Goal: Information Seeking & Learning: Check status

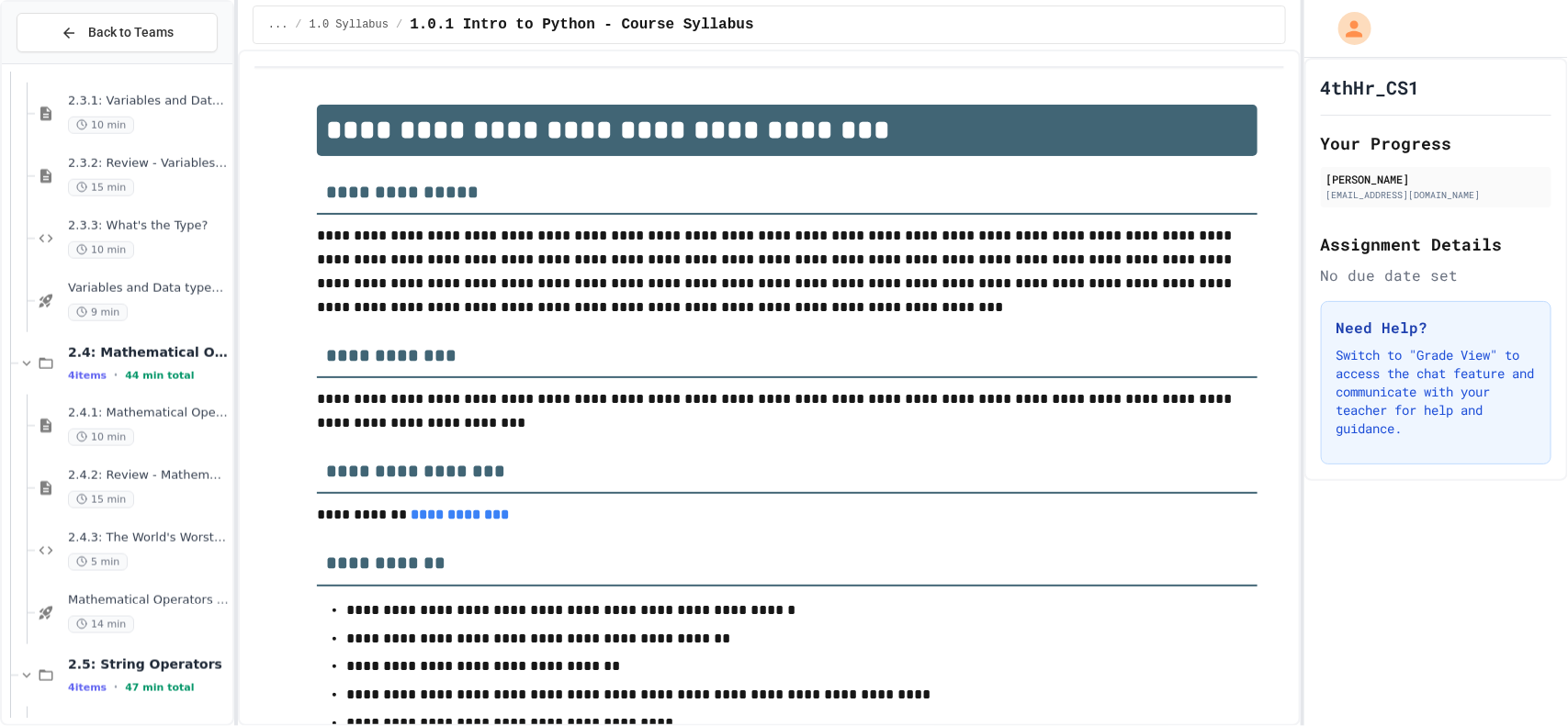
scroll to position [875, 0]
click at [172, 305] on div "9 min" at bounding box center [149, 312] width 160 height 18
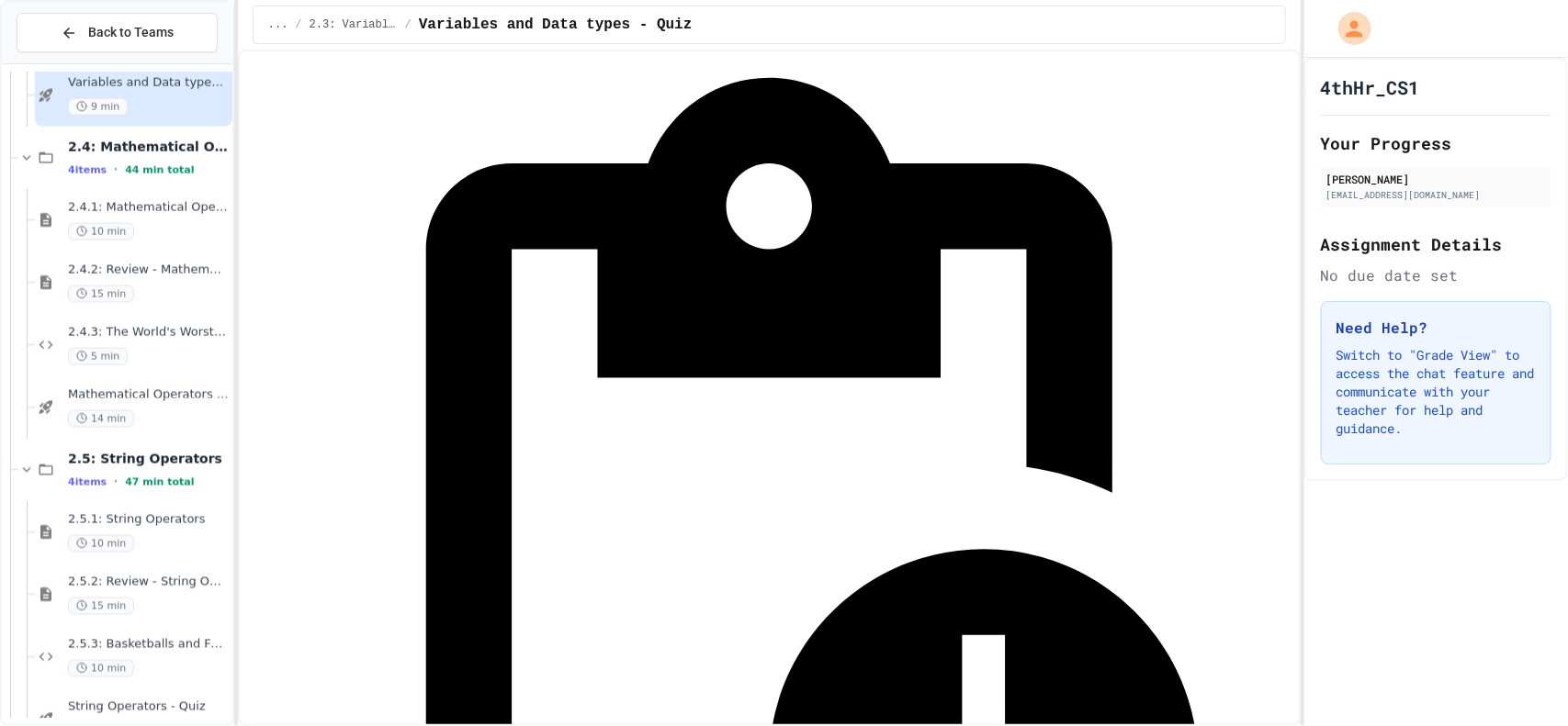
scroll to position [1097, 0]
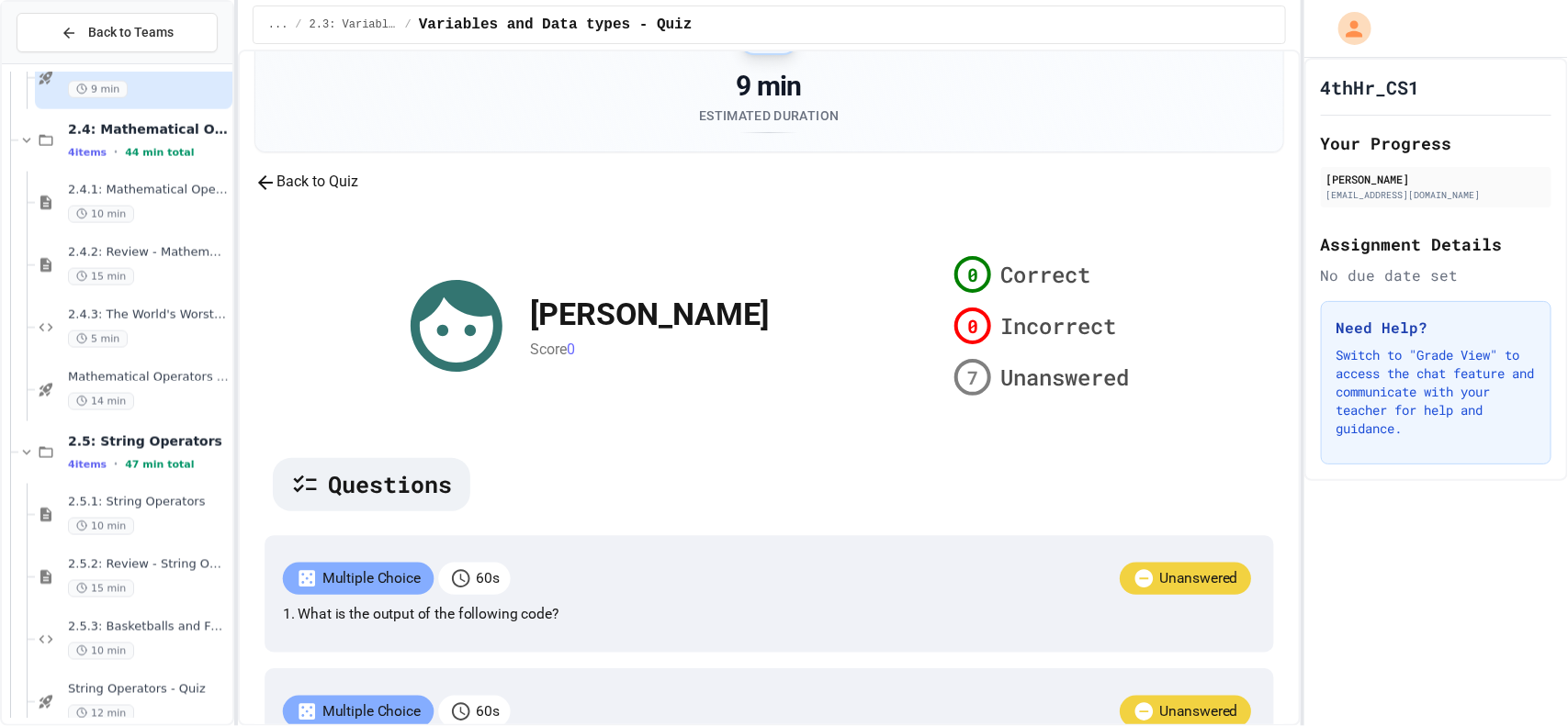
scroll to position [101, 0]
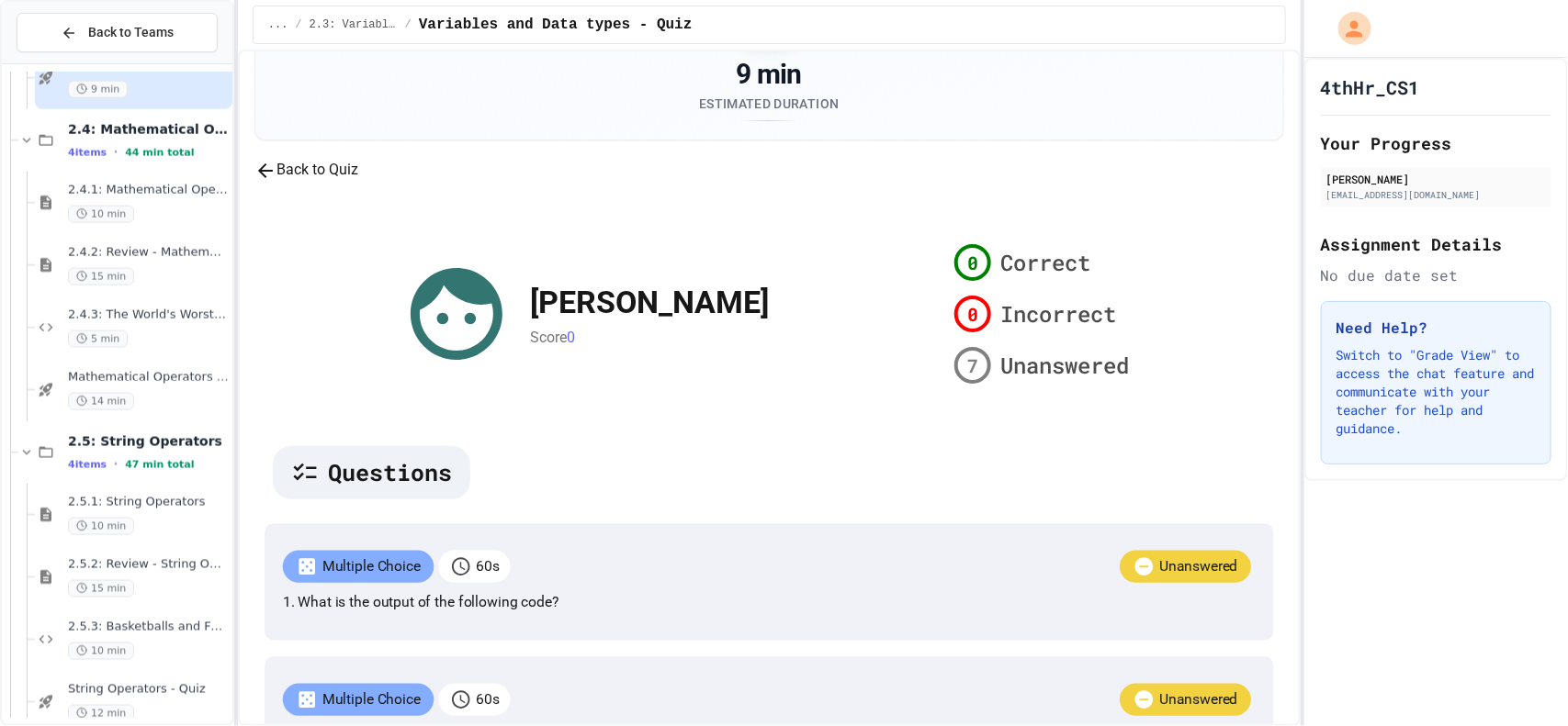
click at [358, 182] on button "Back to Quiz" at bounding box center [306, 170] width 104 height 22
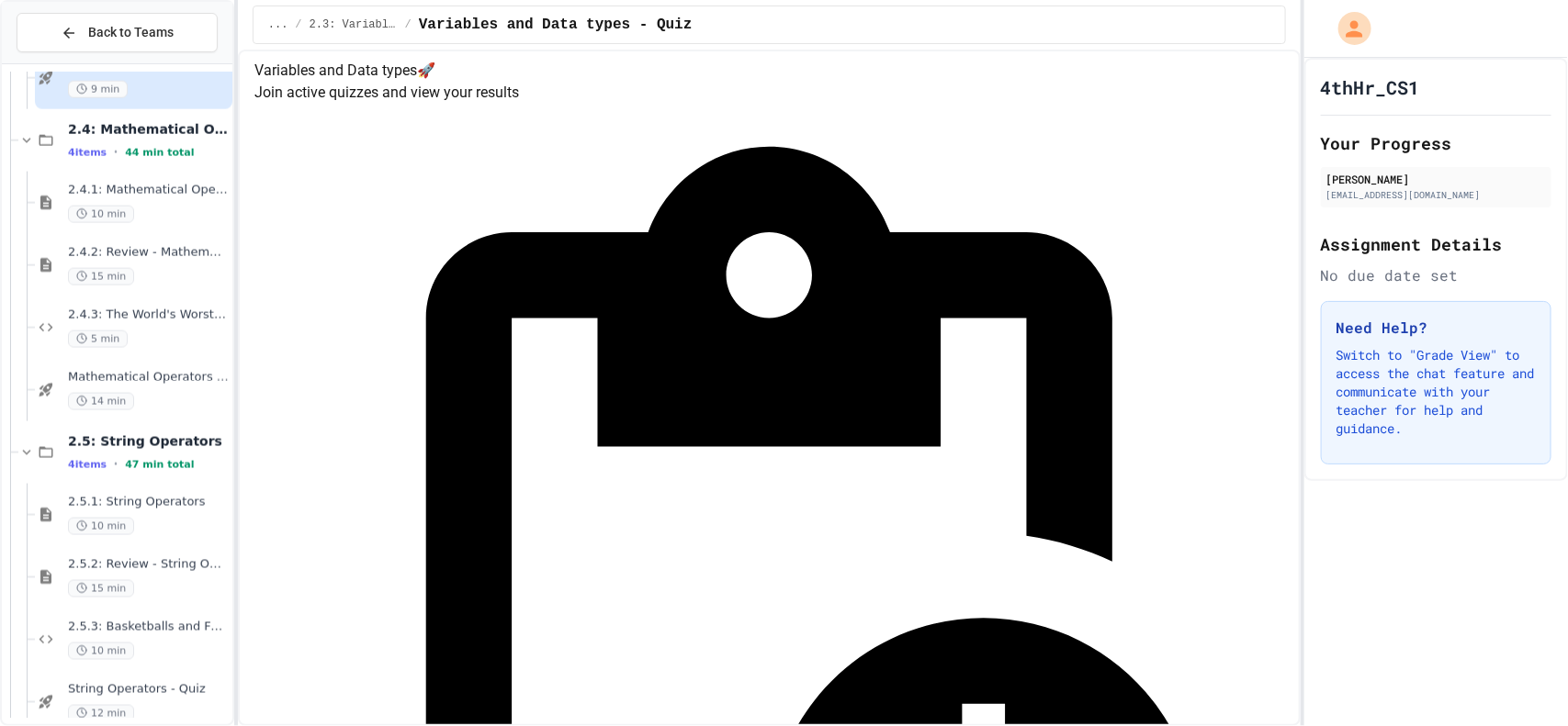
scroll to position [276, 0]
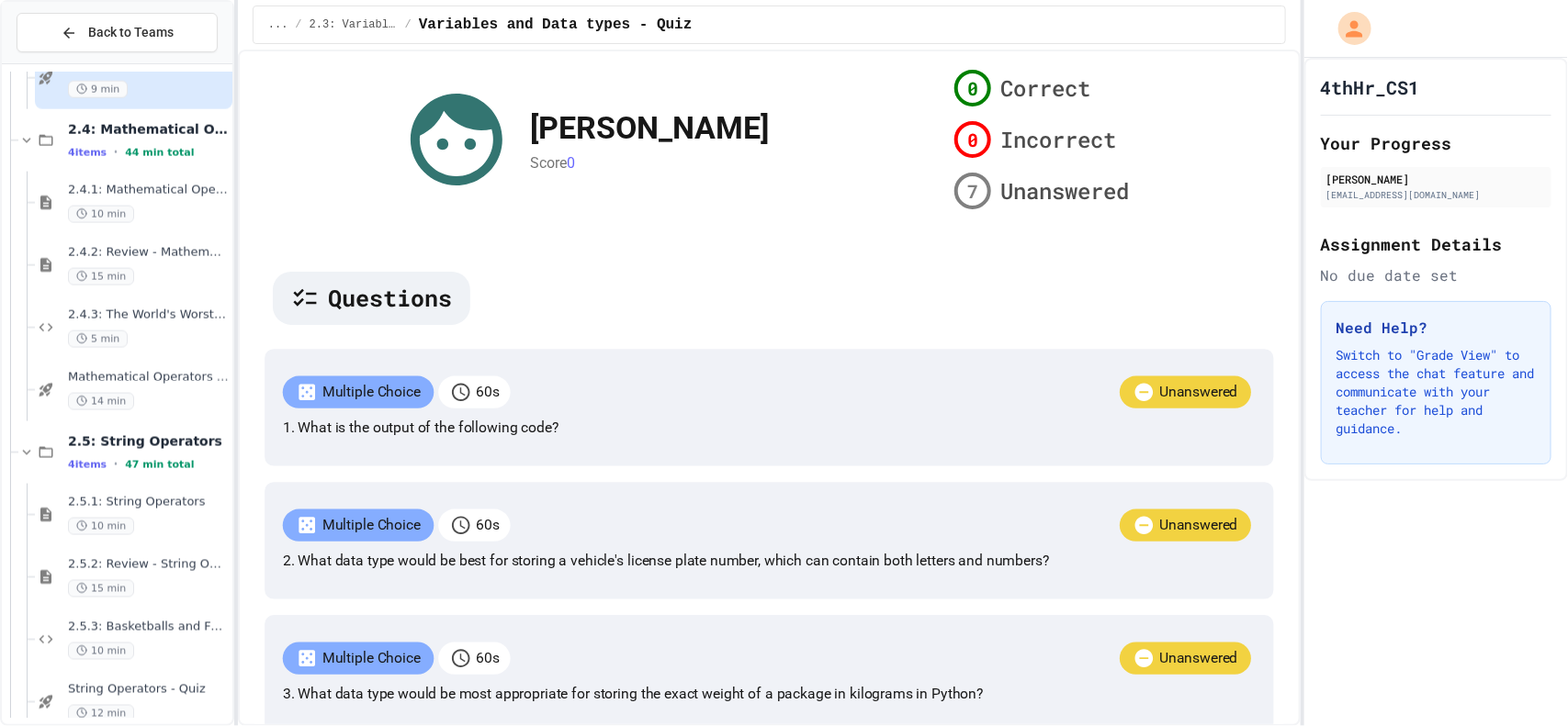
click at [410, 138] on div "HAILEY MILLS Score 0 0 Correct 0 Incorrect 7 Unanswered Questions Multiple Choi…" at bounding box center [768, 668] width 1029 height 1213
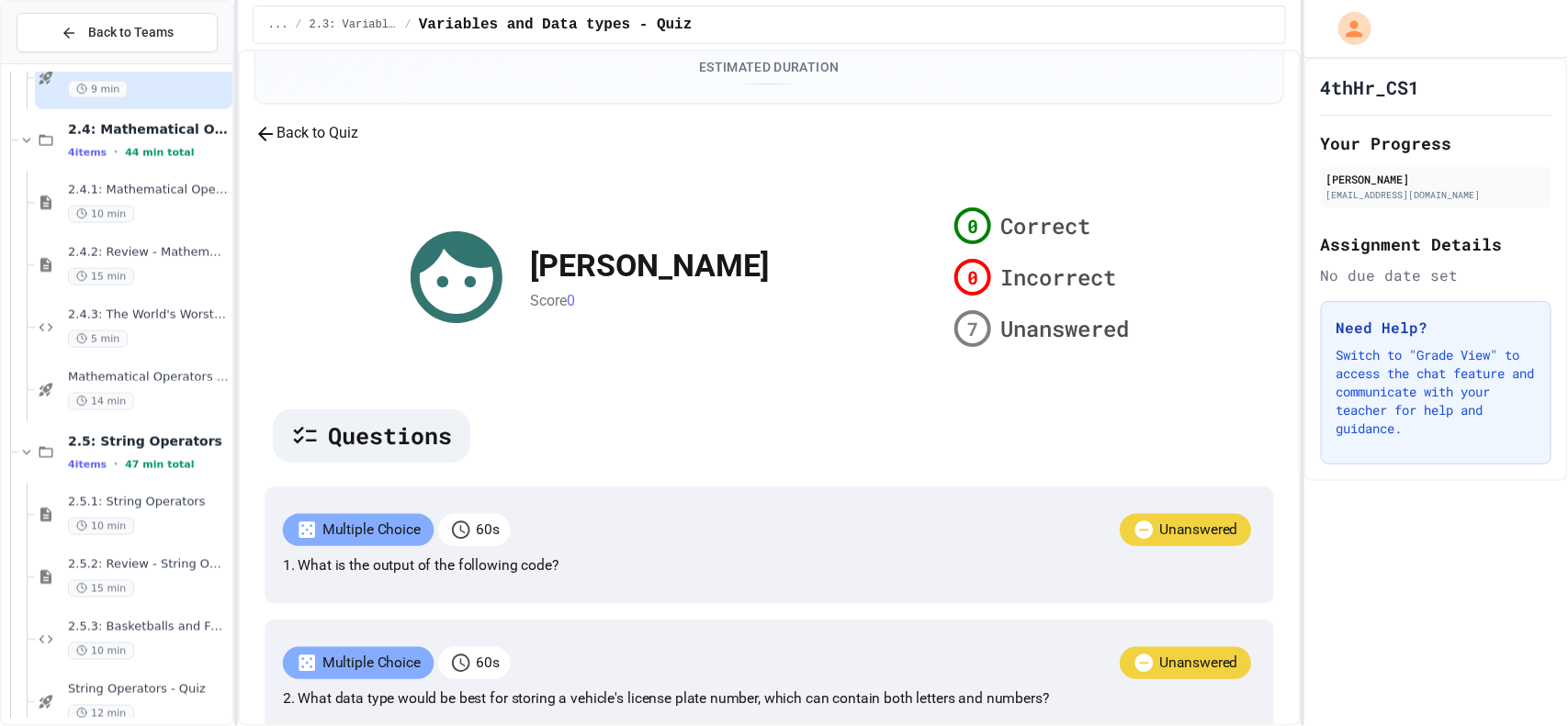
scroll to position [141, 0]
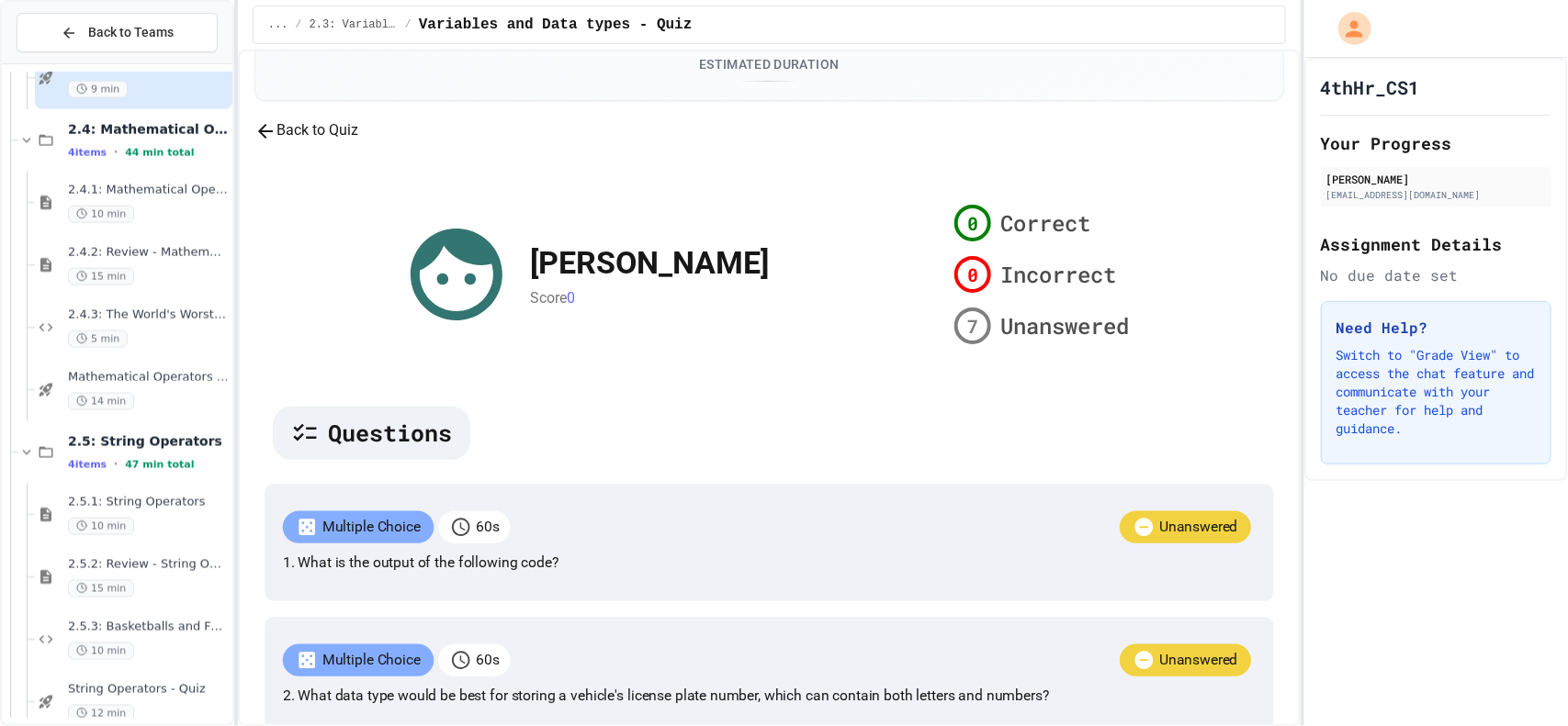
click at [358, 143] on button "Back to Quiz" at bounding box center [306, 130] width 104 height 22
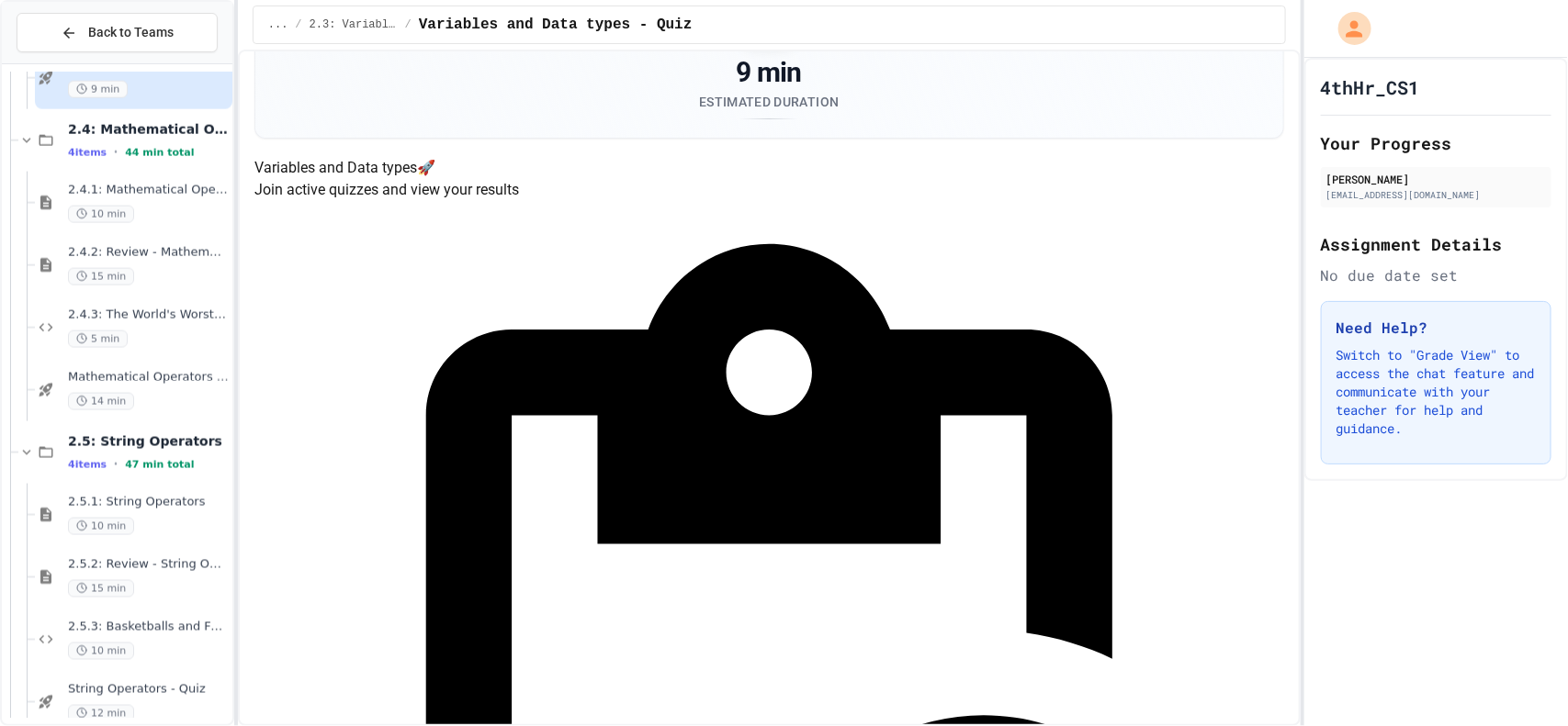
scroll to position [87, 0]
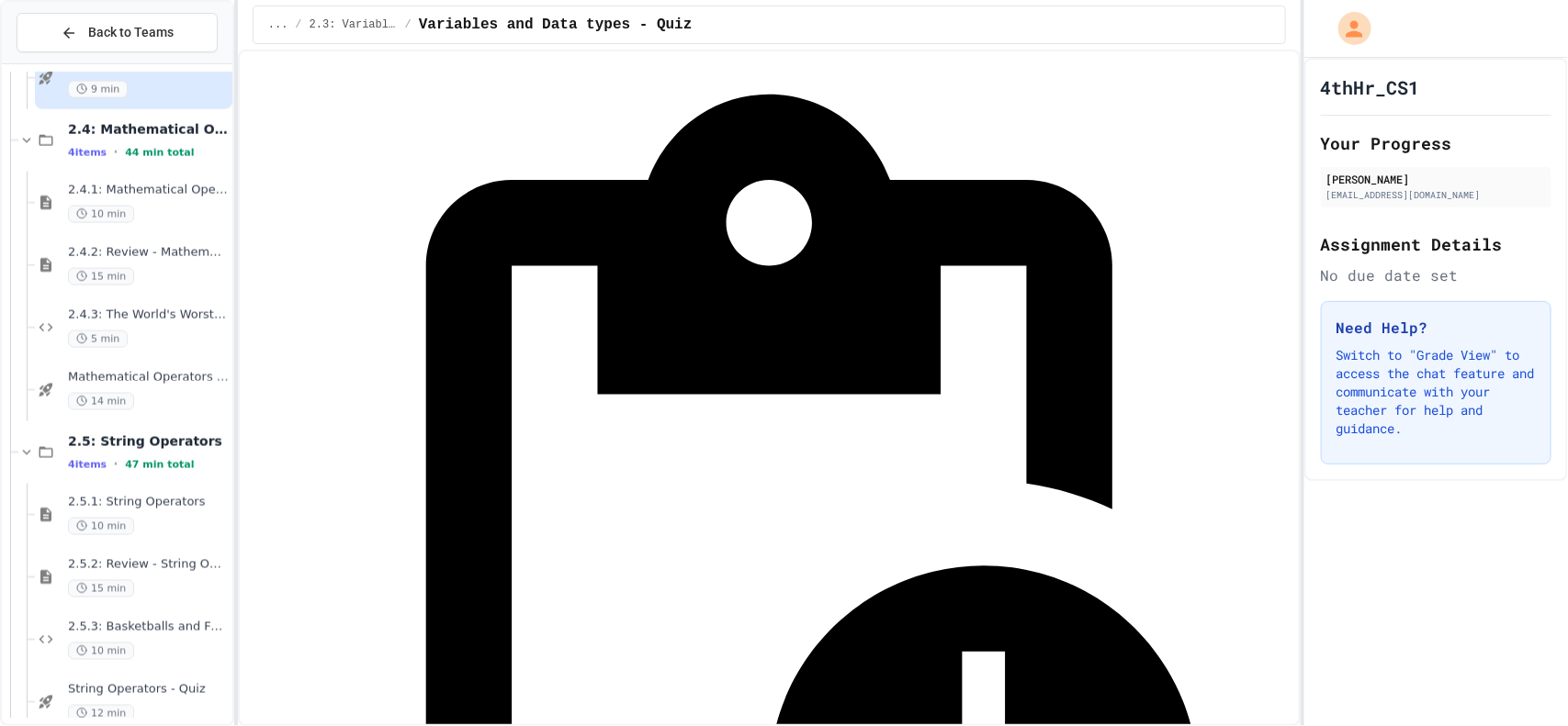
scroll to position [250, 0]
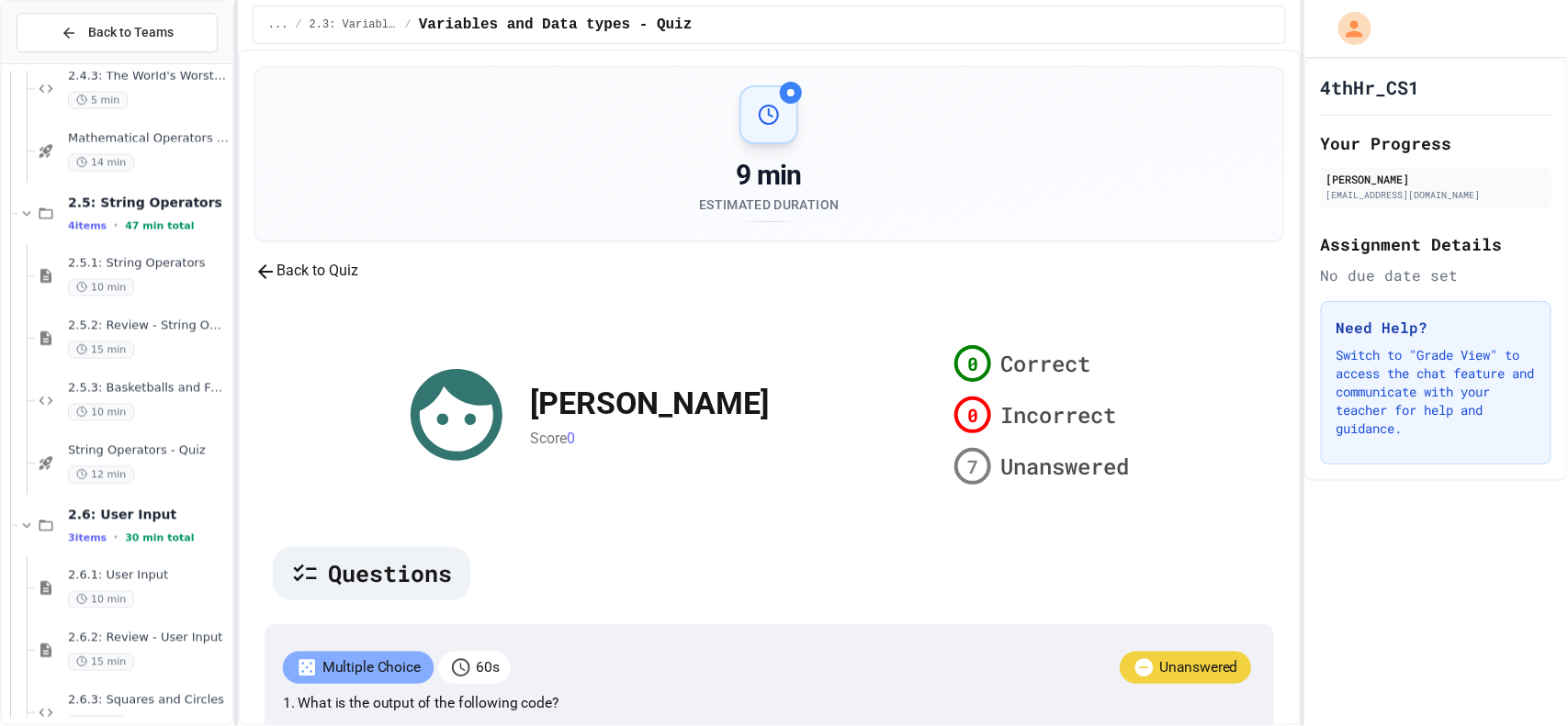
scroll to position [1337, 0]
click at [181, 474] on div "12 min" at bounding box center [149, 474] width 160 height 18
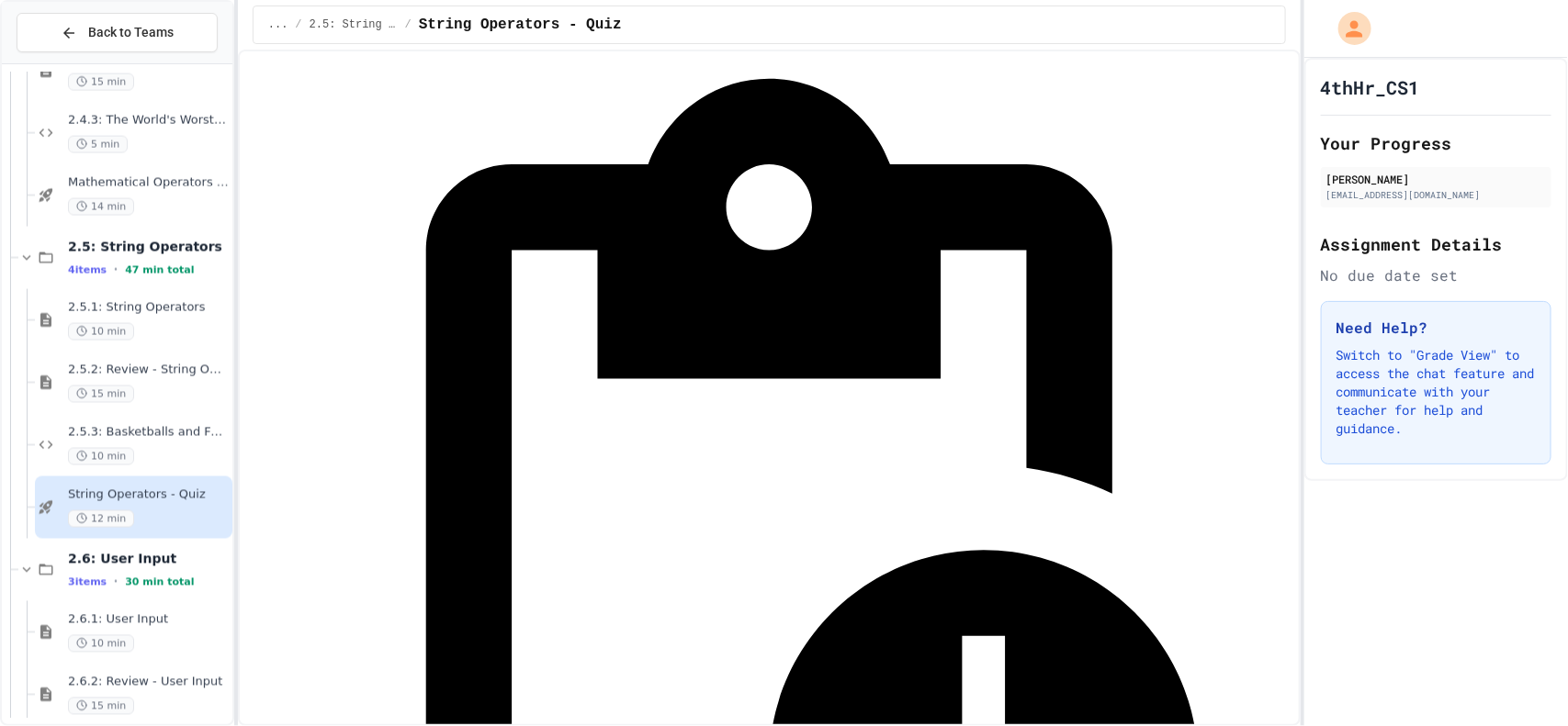
scroll to position [267, 0]
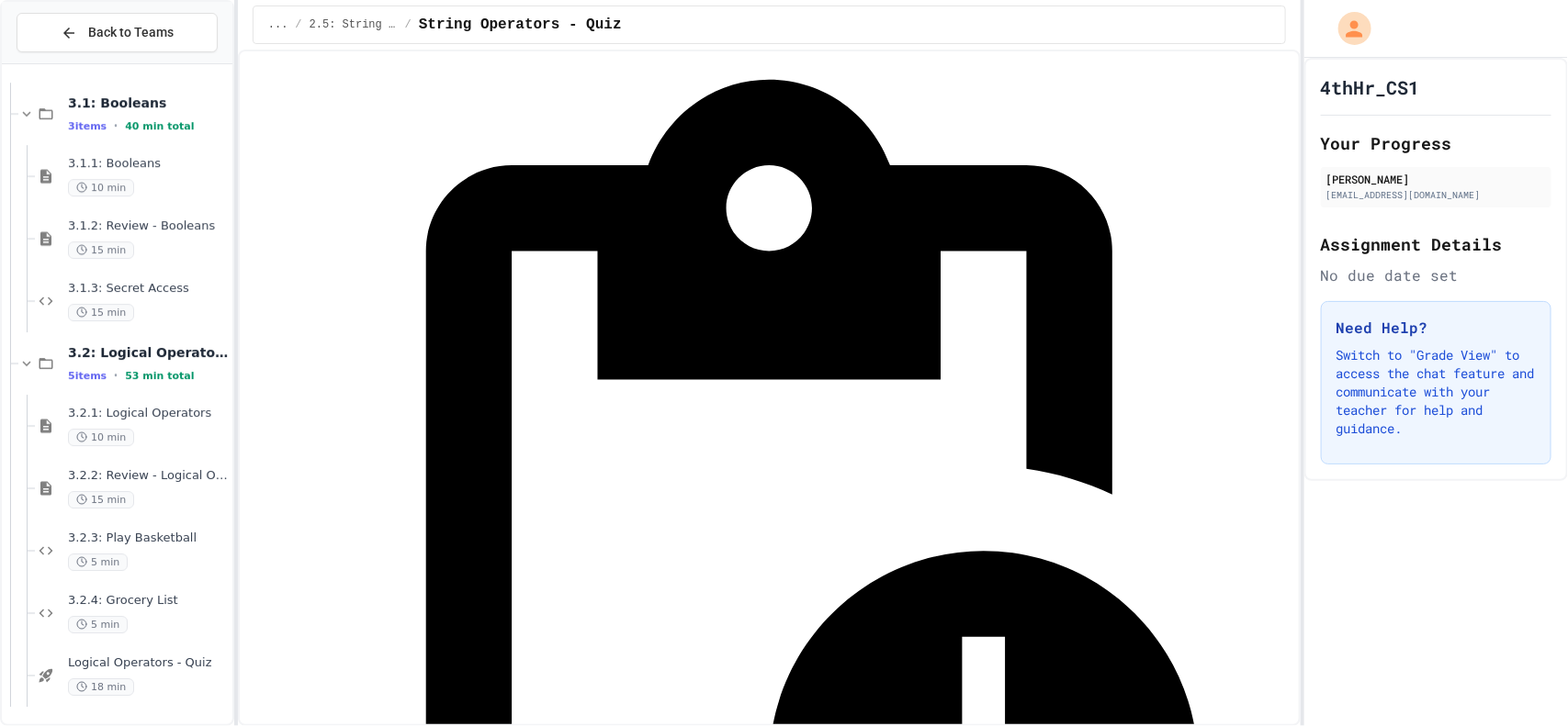
scroll to position [2557, 0]
click at [131, 662] on span "Logical Operators - Quiz" at bounding box center [149, 663] width 160 height 16
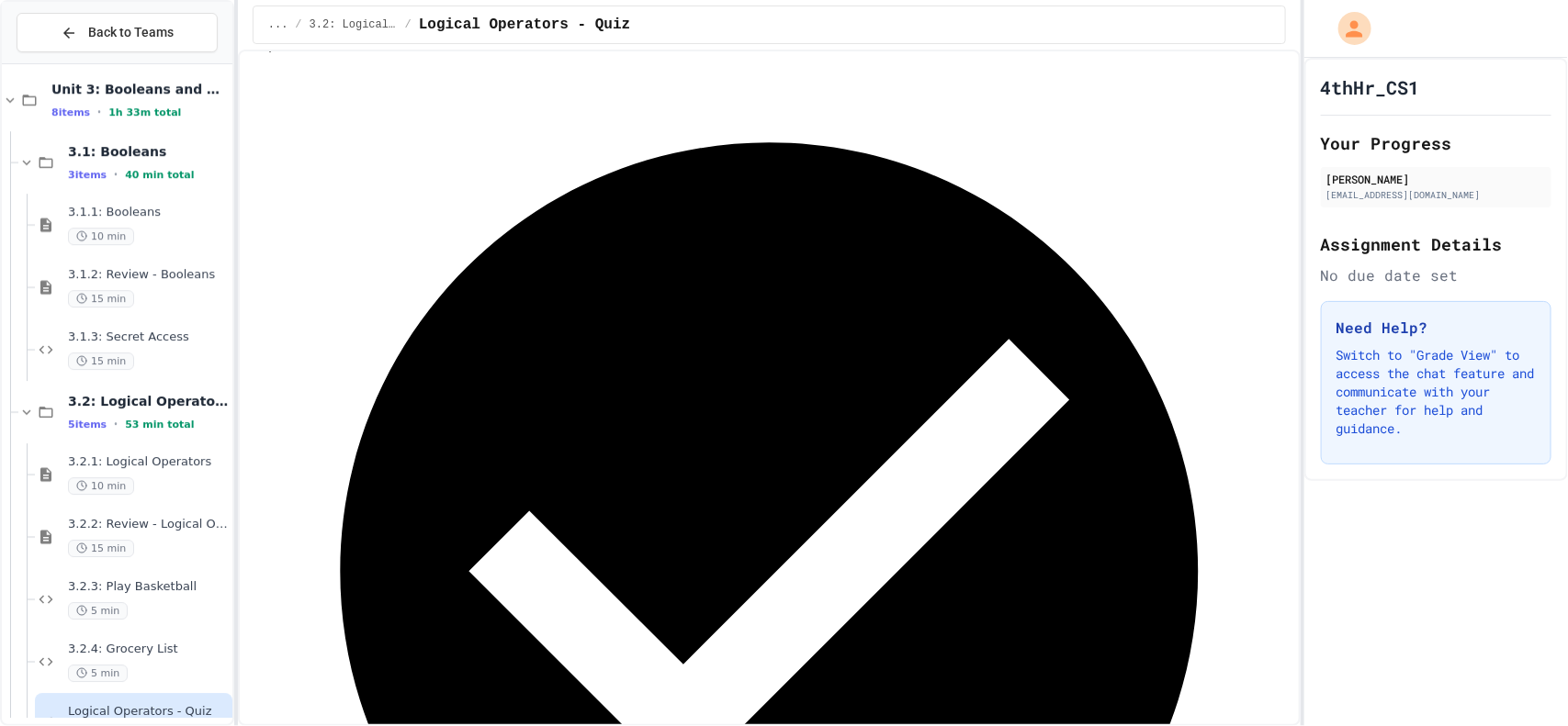
scroll to position [2559, 0]
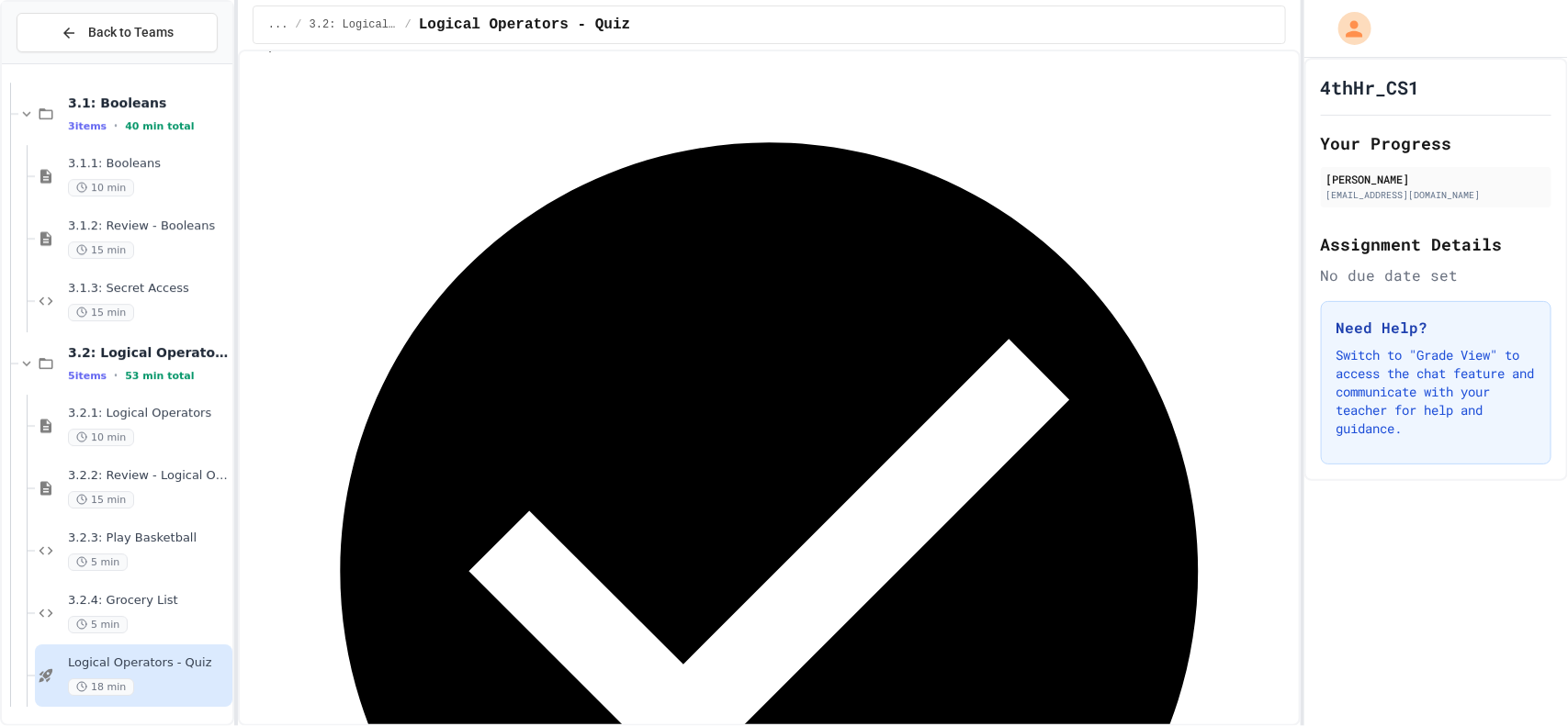
click at [67, 34] on icon at bounding box center [68, 32] width 11 height 11
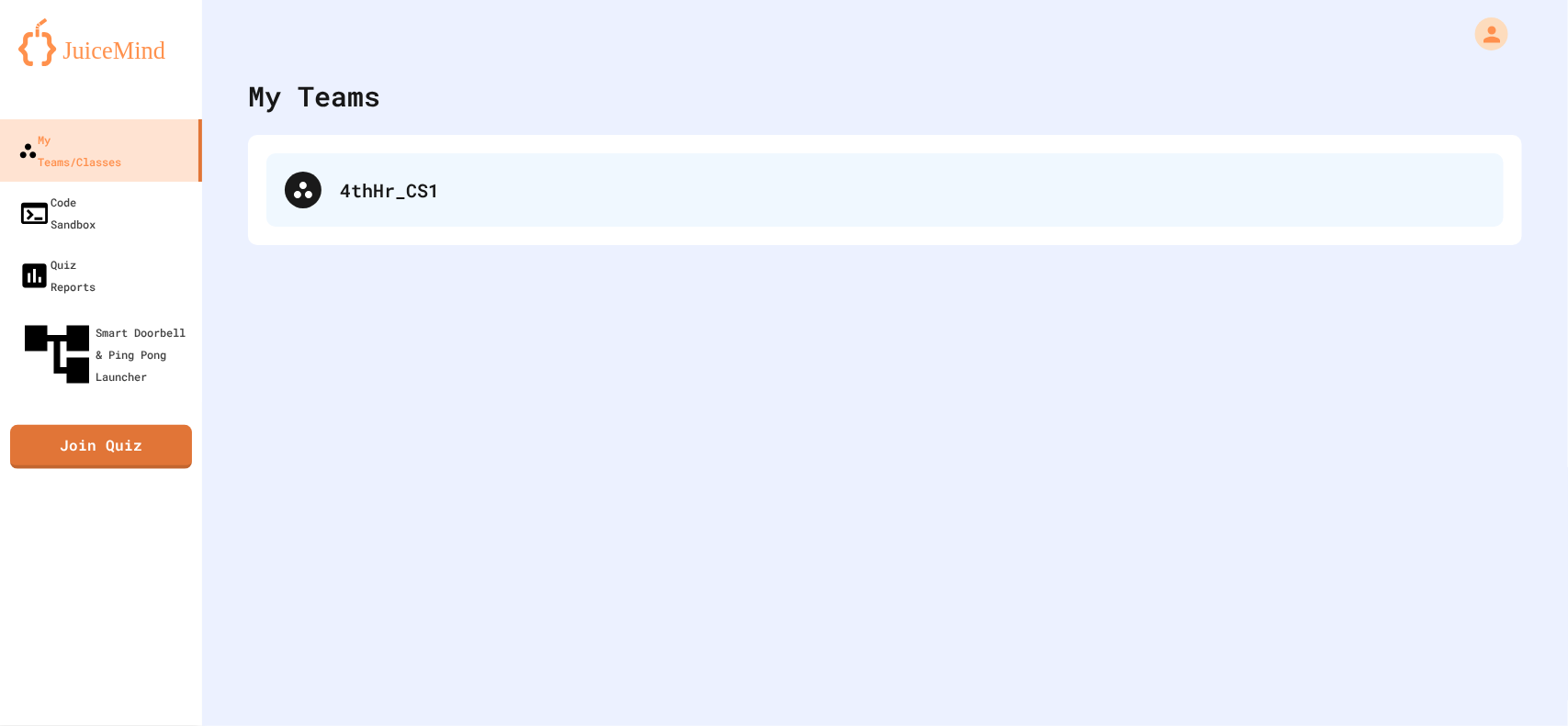
click at [336, 207] on div "4thHr_CS1" at bounding box center [884, 190] width 1237 height 73
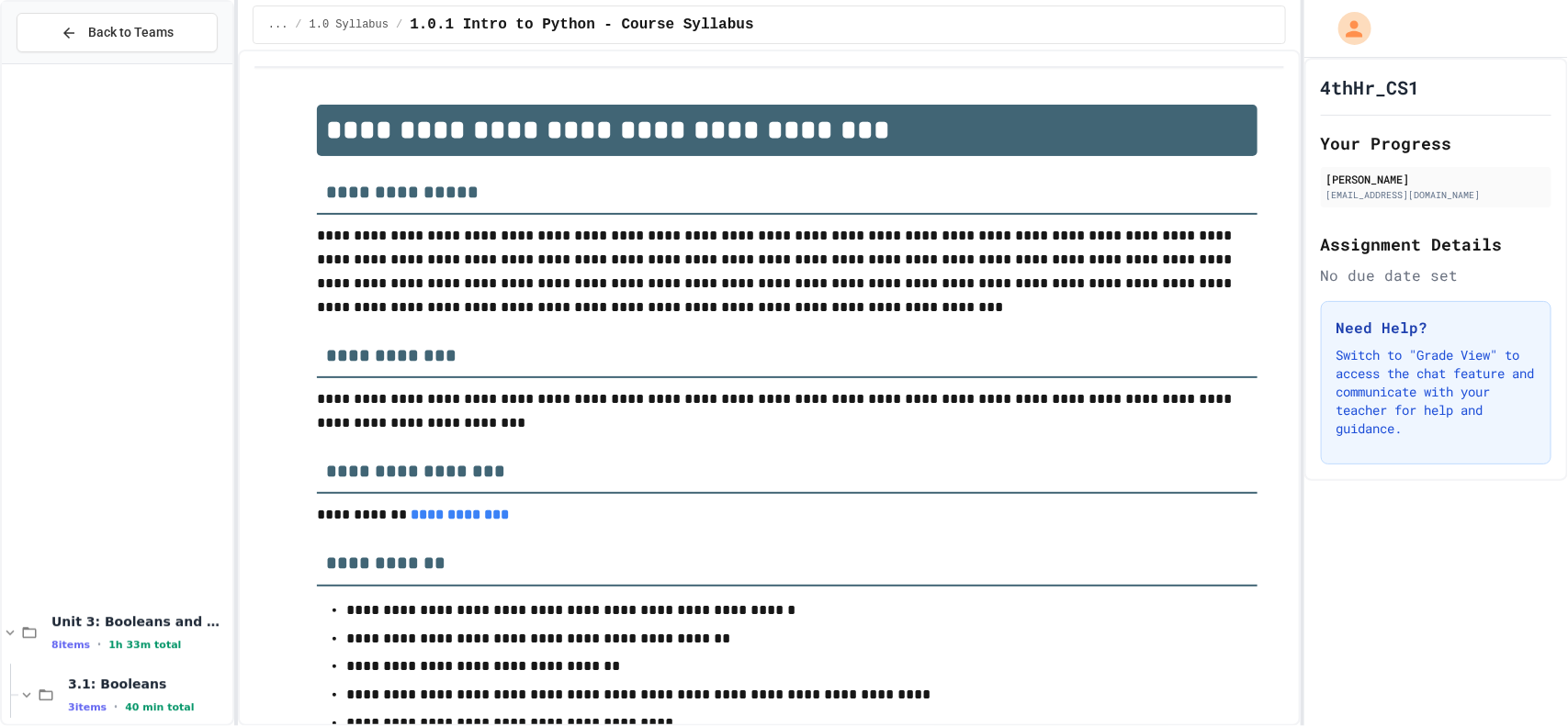
scroll to position [2559, 0]
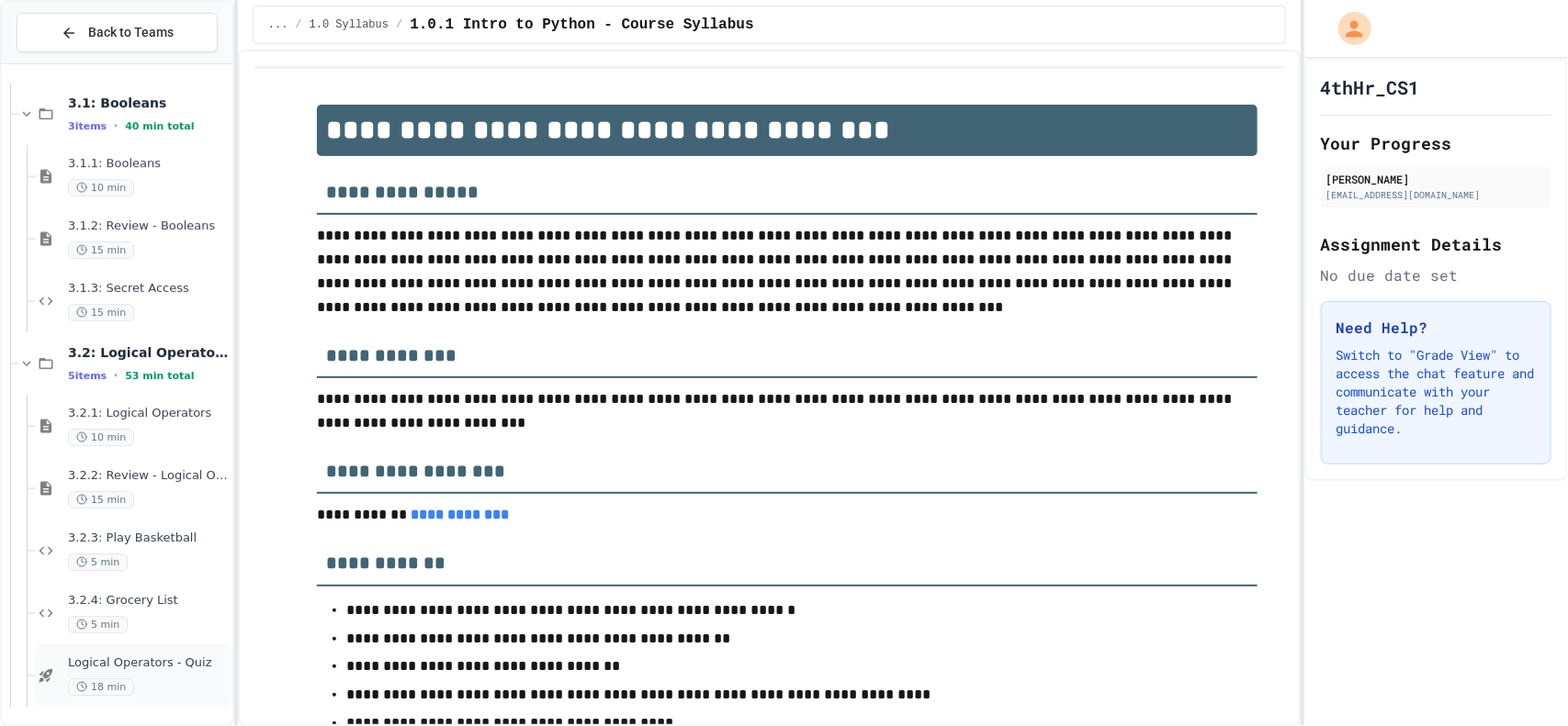
click at [138, 675] on div "Logical Operators - Quiz 18 min" at bounding box center [149, 675] width 160 height 40
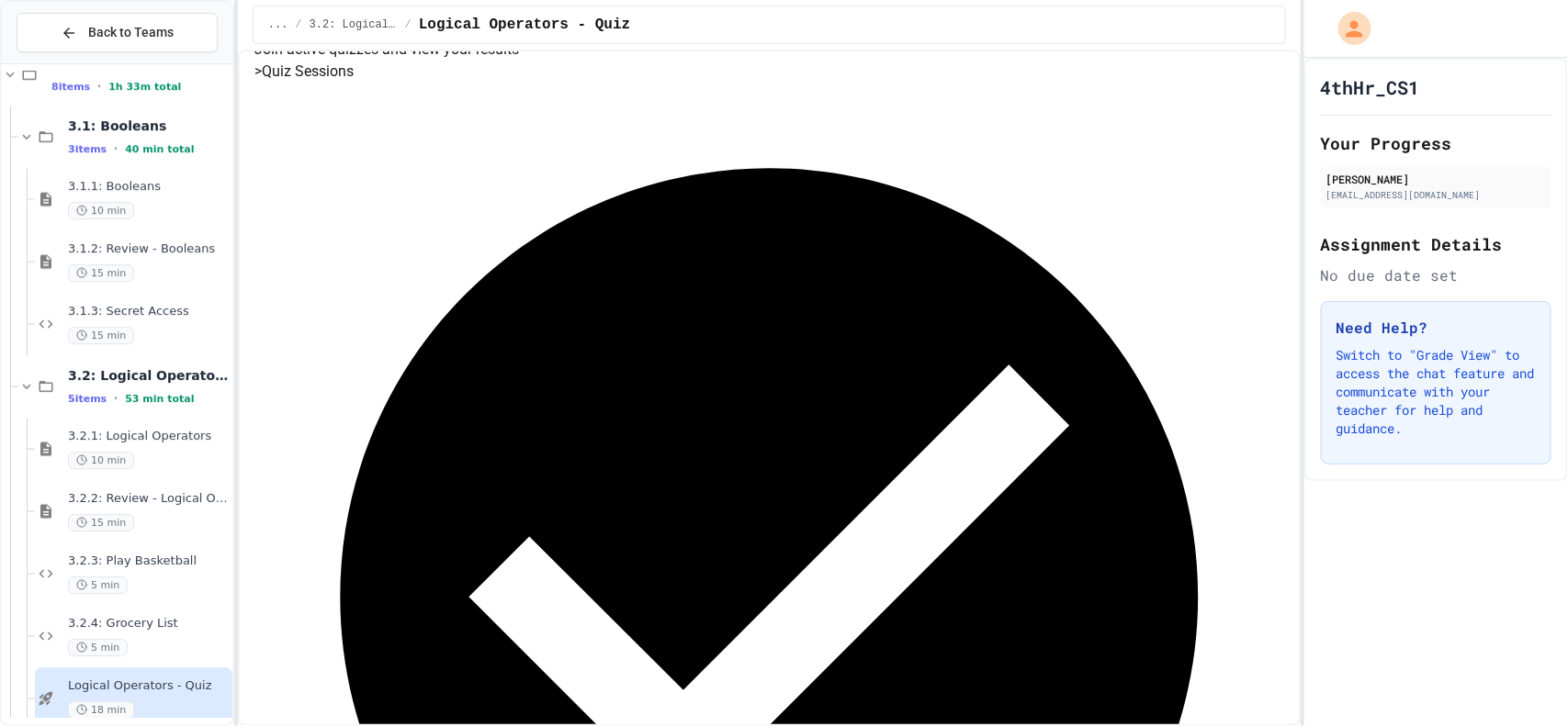
scroll to position [252, 0]
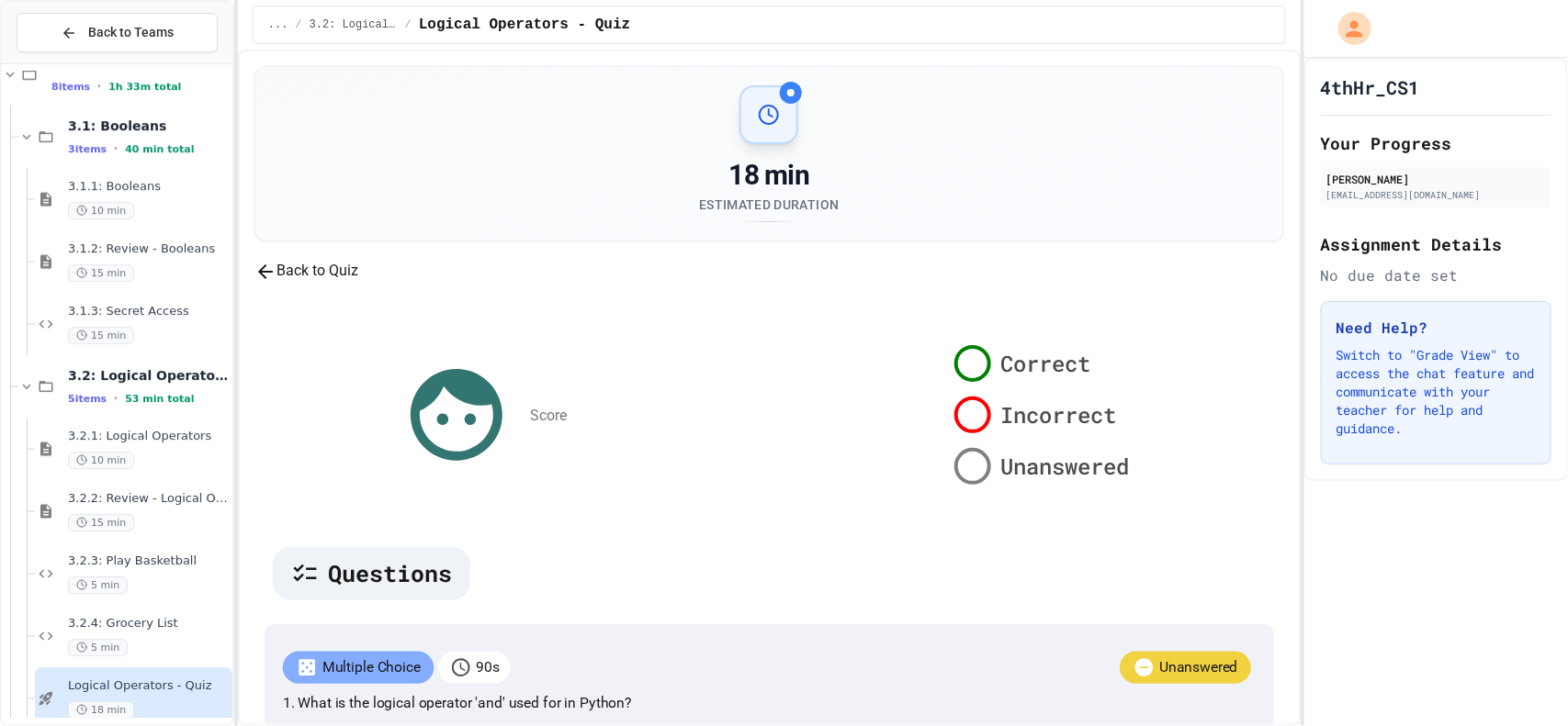
click at [358, 282] on button "Back to Quiz" at bounding box center [306, 271] width 104 height 22
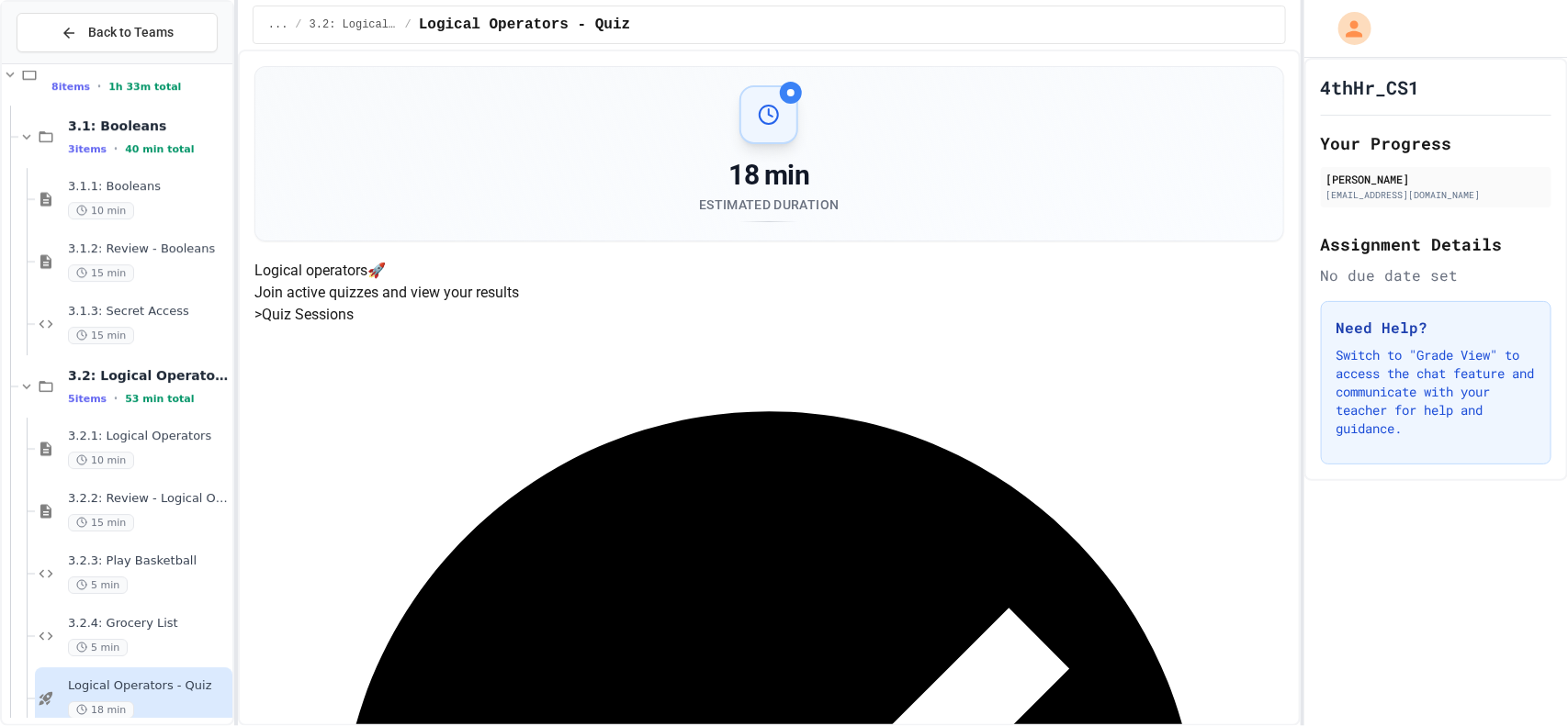
click at [396, 281] on h4 "Logical operators 🚀" at bounding box center [768, 271] width 1029 height 22
